Goal: Task Accomplishment & Management: Use online tool/utility

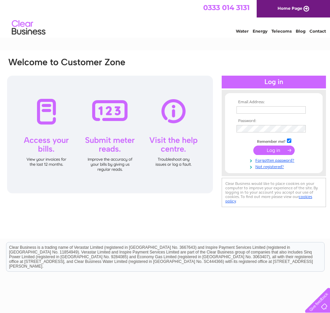
click at [257, 105] on td at bounding box center [274, 110] width 78 height 11
click at [255, 108] on input "text" at bounding box center [271, 109] width 69 height 7
type input "elaine.wylie@parliament.scot"
click at [253, 146] on input "submit" at bounding box center [273, 150] width 41 height 9
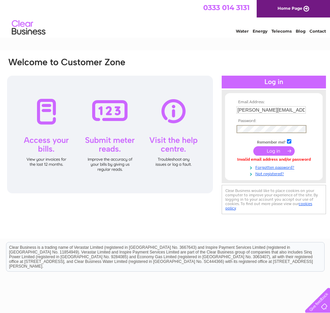
click at [253, 146] on input "submit" at bounding box center [273, 150] width 41 height 9
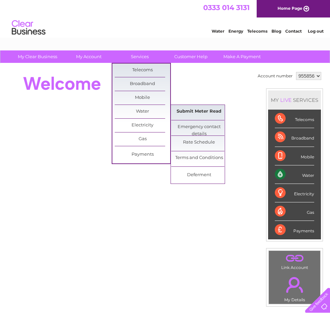
click at [197, 110] on link "Submit Meter Read" at bounding box center [199, 111] width 56 height 13
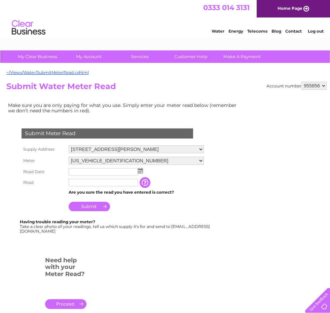
click at [134, 158] on select "[US_VEHICLE_IDENTIFICATION_NUMBER] [US_VEHICLE_IDENTIFICATION_NUMBER]" at bounding box center [136, 161] width 135 height 8
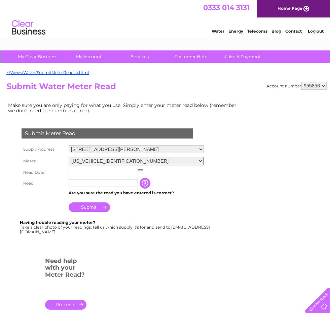
select select "338531"
click at [69, 157] on select "[US_VEHICLE_IDENTIFICATION_NUMBER] [US_VEHICLE_IDENTIFICATION_NUMBER]" at bounding box center [136, 161] width 135 height 9
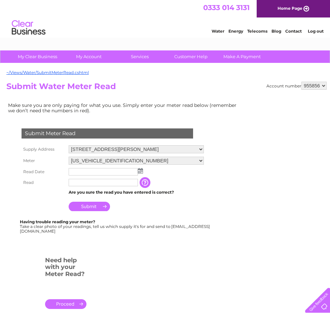
click at [142, 170] on img at bounding box center [140, 170] width 5 height 5
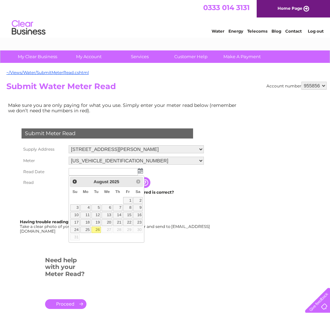
click at [96, 230] on link "26" at bounding box center [96, 230] width 9 height 7
type input "2025/08/26"
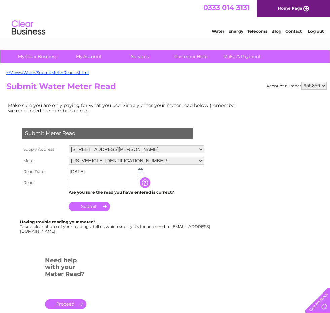
click at [90, 182] on input "text" at bounding box center [103, 182] width 69 height 7
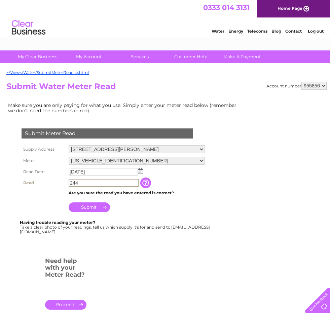
type input "244"
click at [88, 203] on input "Submit" at bounding box center [89, 207] width 41 height 9
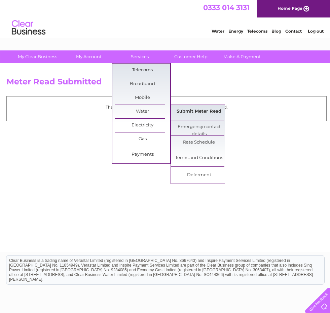
click at [190, 108] on link "Submit Meter Read" at bounding box center [199, 111] width 56 height 13
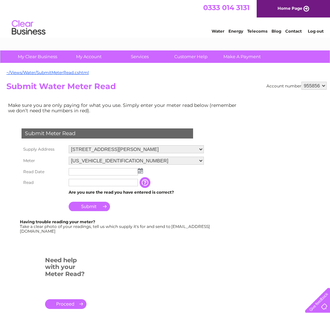
click at [140, 171] on img at bounding box center [140, 170] width 5 height 5
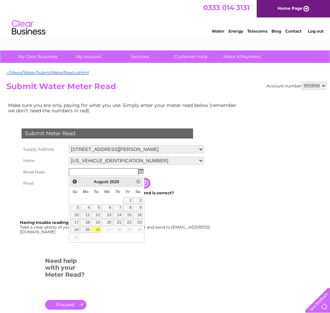
click at [97, 231] on link "26" at bounding box center [96, 230] width 9 height 7
type input "2025/08/26"
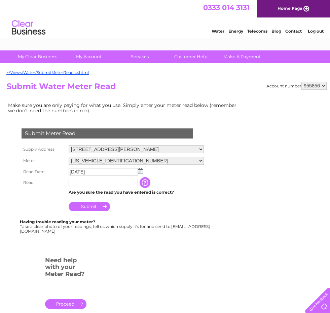
click at [104, 184] on input "text" at bounding box center [103, 182] width 69 height 7
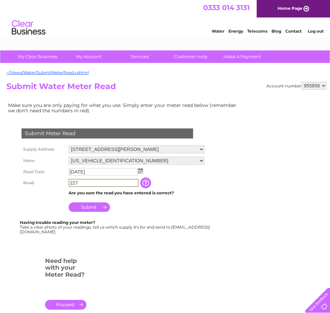
type input "227"
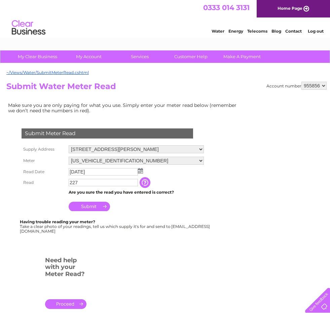
click at [87, 208] on input "Submit" at bounding box center [89, 206] width 41 height 9
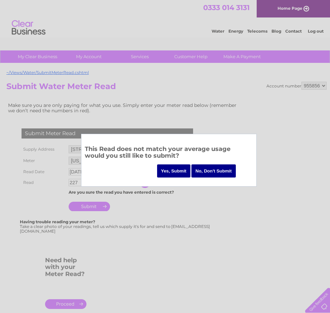
click at [170, 169] on input "Yes, Submit" at bounding box center [174, 171] width 34 height 13
